Goal: Book appointment/travel/reservation

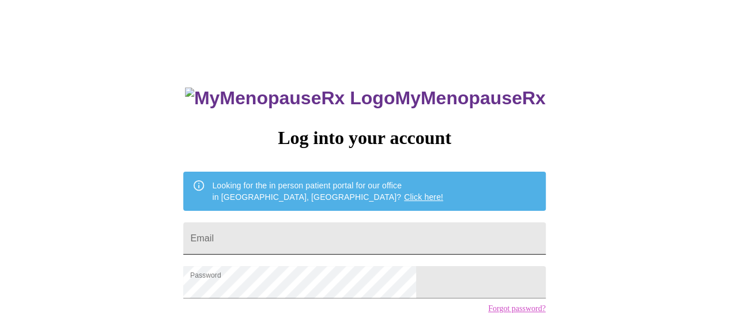
click at [380, 225] on input "Email" at bounding box center [364, 239] width 362 height 32
type input "[EMAIL_ADDRESS][DOMAIN_NAME]"
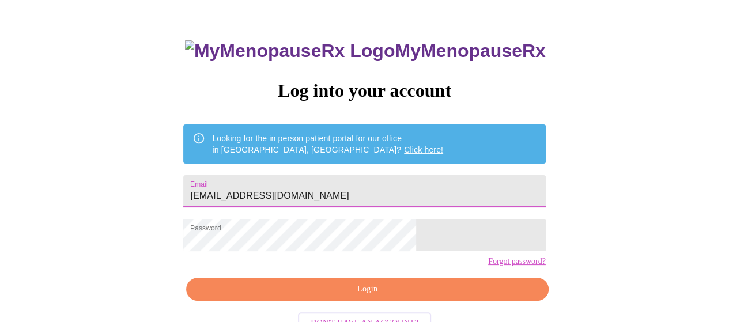
scroll to position [84, 0]
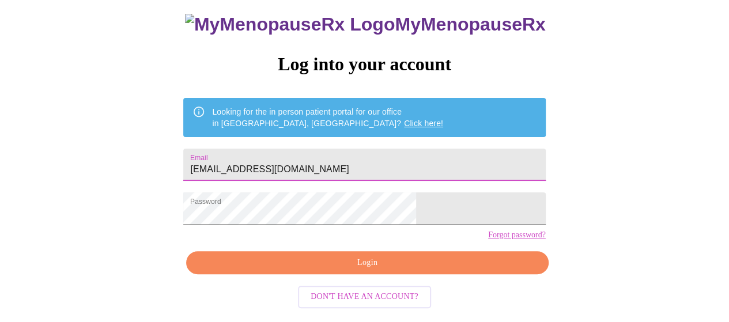
click at [369, 267] on span "Login" at bounding box center [366, 263] width 335 height 14
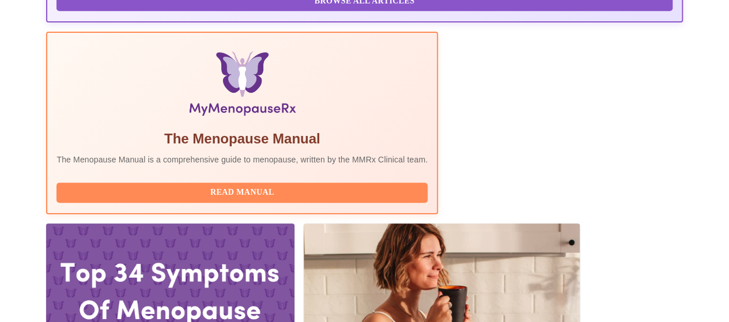
scroll to position [372, 0]
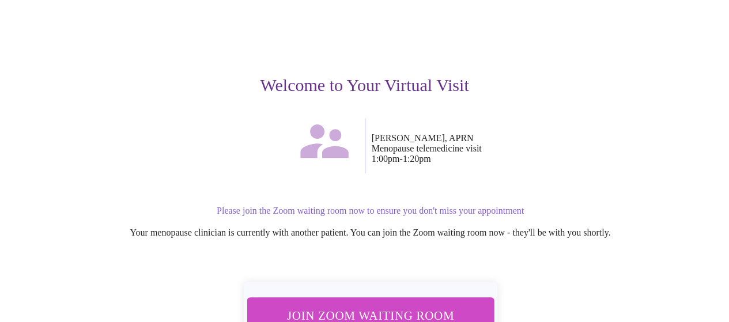
scroll to position [115, 0]
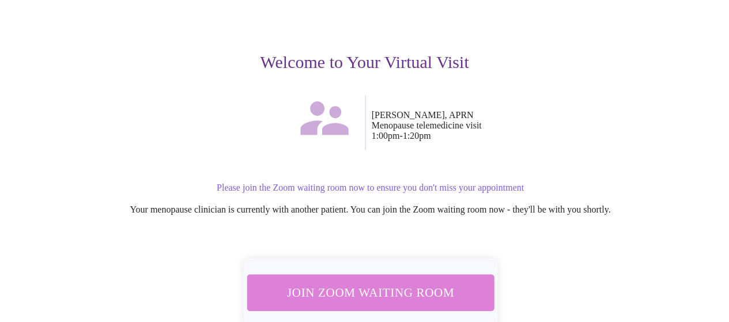
click at [384, 294] on span "Join Zoom Waiting Room" at bounding box center [370, 292] width 217 height 21
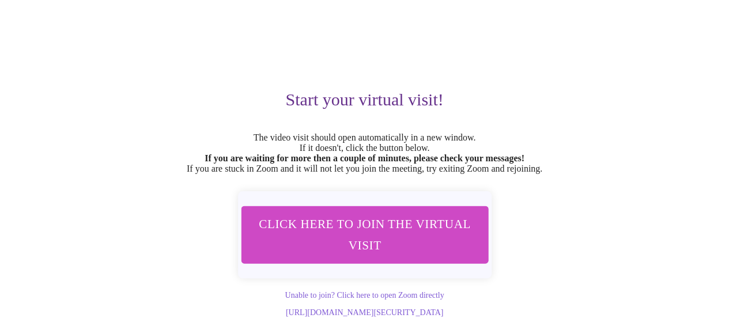
scroll to position [103, 0]
